Goal: Navigation & Orientation: Find specific page/section

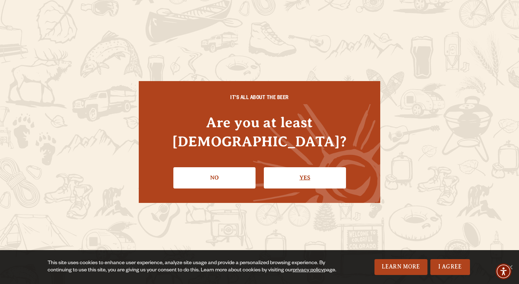
click at [305, 167] on link "Yes" at bounding box center [305, 177] width 82 height 21
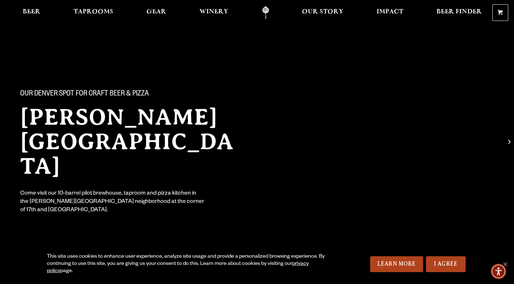
scroll to position [6, 0]
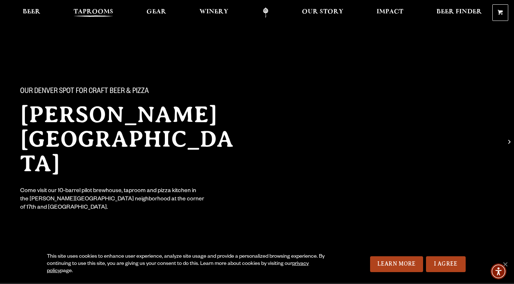
click at [90, 14] on span "Taprooms" at bounding box center [94, 12] width 40 height 6
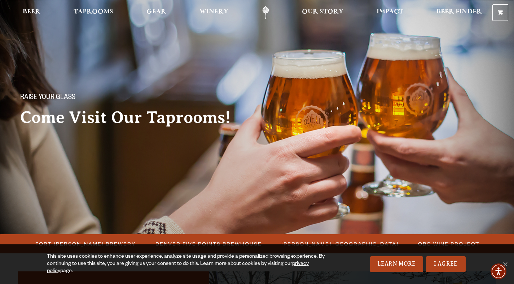
scroll to position [32, 0]
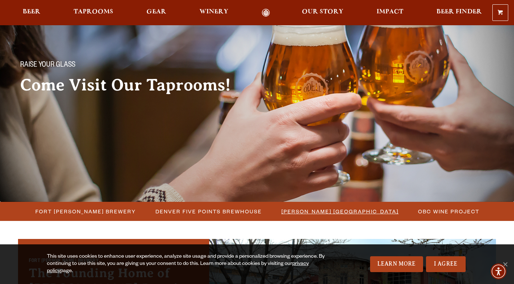
click at [314, 213] on span "[PERSON_NAME] [GEOGRAPHIC_DATA]" at bounding box center [339, 211] width 117 height 10
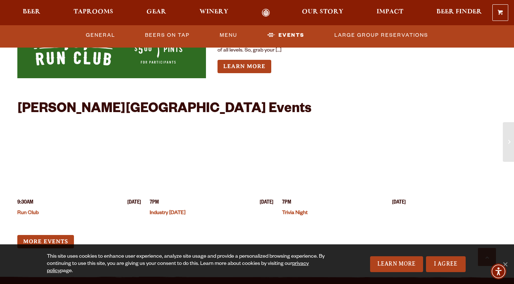
scroll to position [1804, 0]
